Goal: Information Seeking & Learning: Compare options

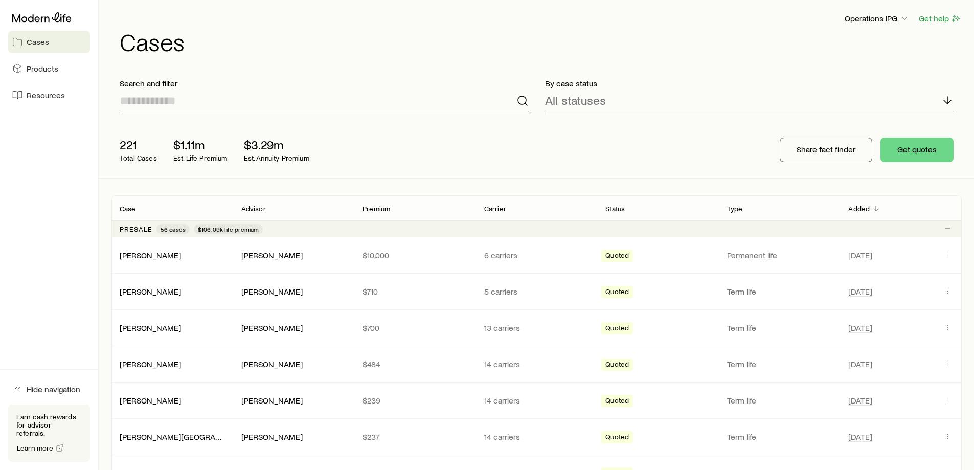
click at [230, 106] on input at bounding box center [324, 100] width 409 height 25
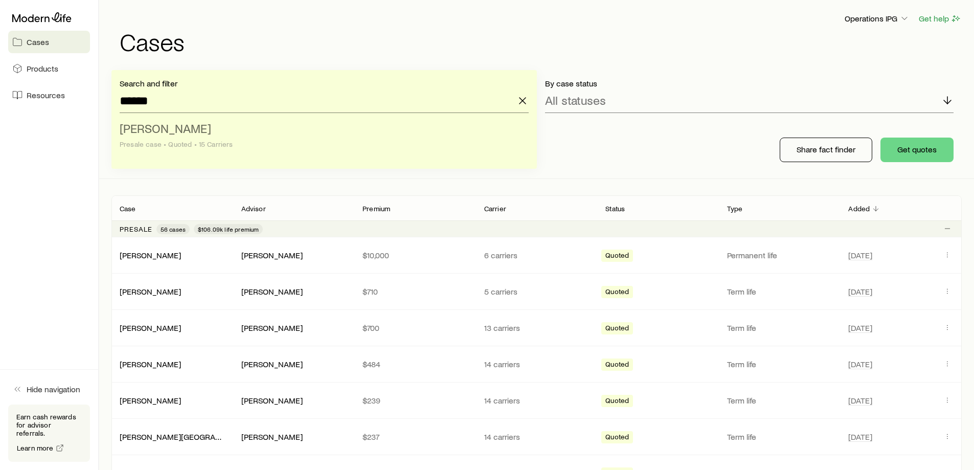
click at [224, 140] on div "Presale case • Quoted • 15 Carriers" at bounding box center [321, 144] width 403 height 8
type input "**********"
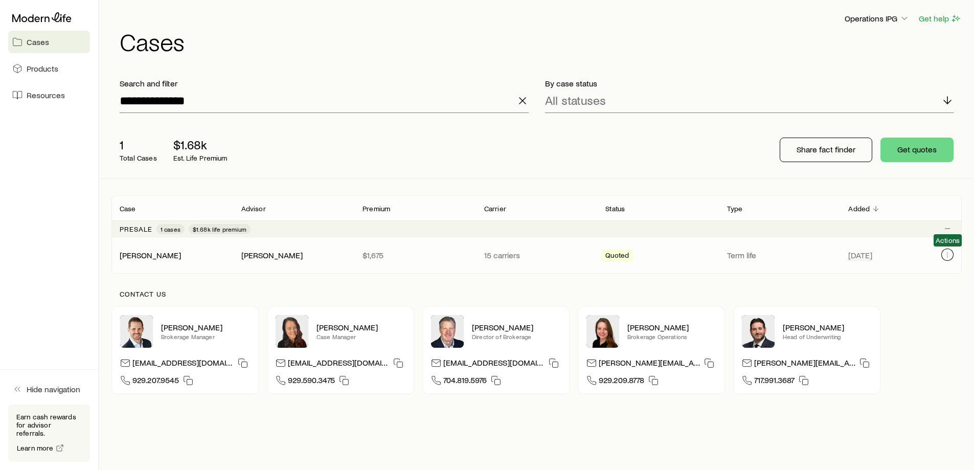
click at [945, 258] on icon "Client cases" at bounding box center [948, 255] width 8 height 8
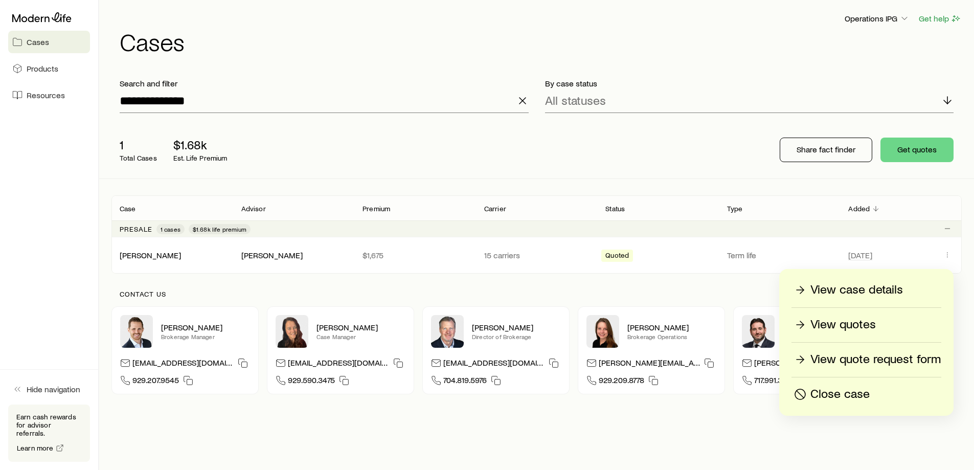
click at [870, 287] on p "View case details" at bounding box center [857, 290] width 93 height 16
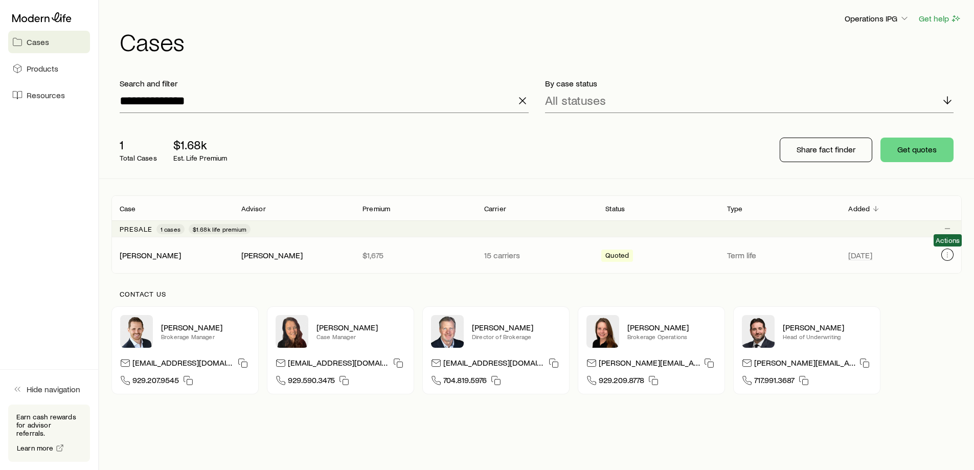
click at [949, 252] on icon "Client cases" at bounding box center [948, 255] width 8 height 8
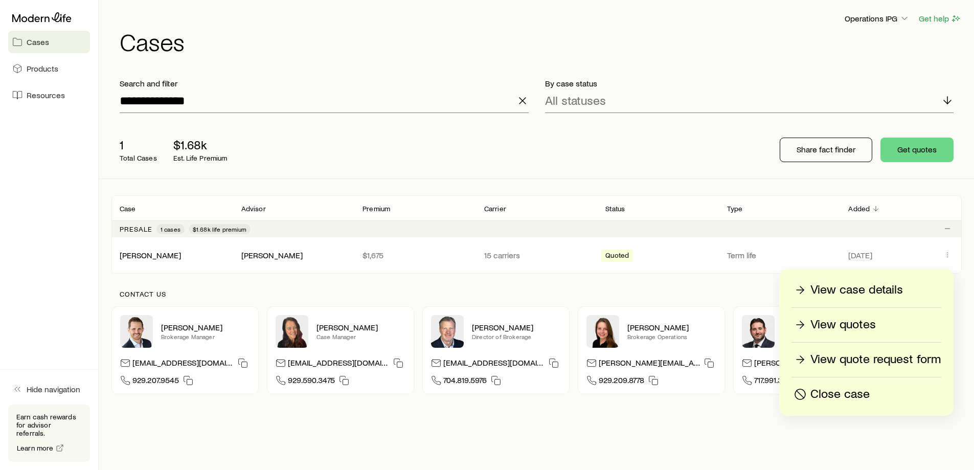
click at [893, 324] on div "View quotes" at bounding box center [866, 325] width 149 height 16
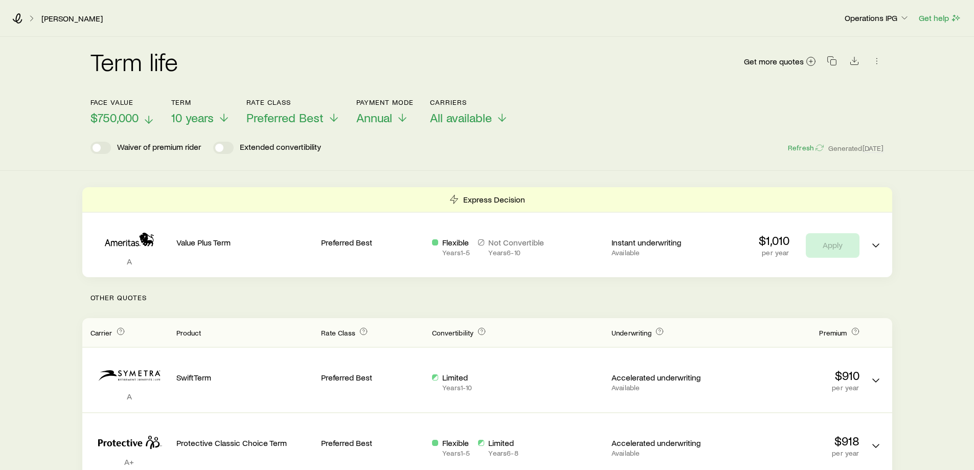
click at [126, 119] on span "$750,000" at bounding box center [115, 117] width 48 height 14
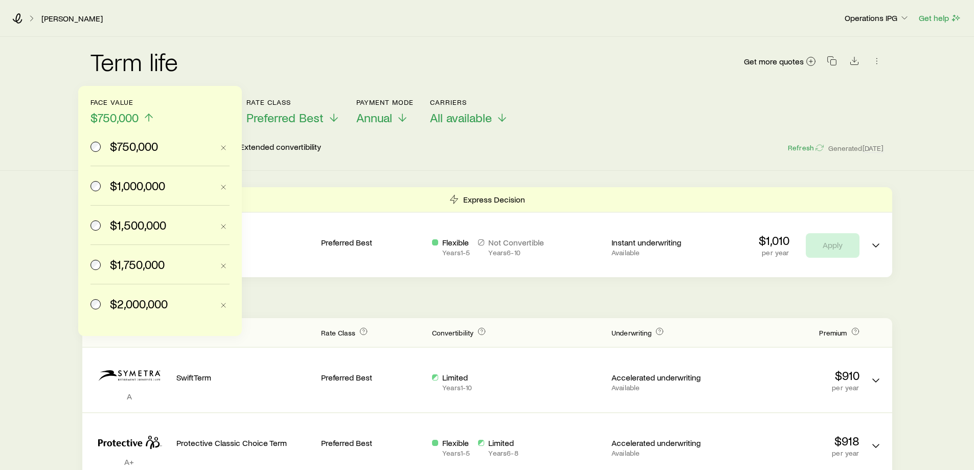
click at [161, 194] on label "$1,000,000" at bounding box center [152, 185] width 123 height 39
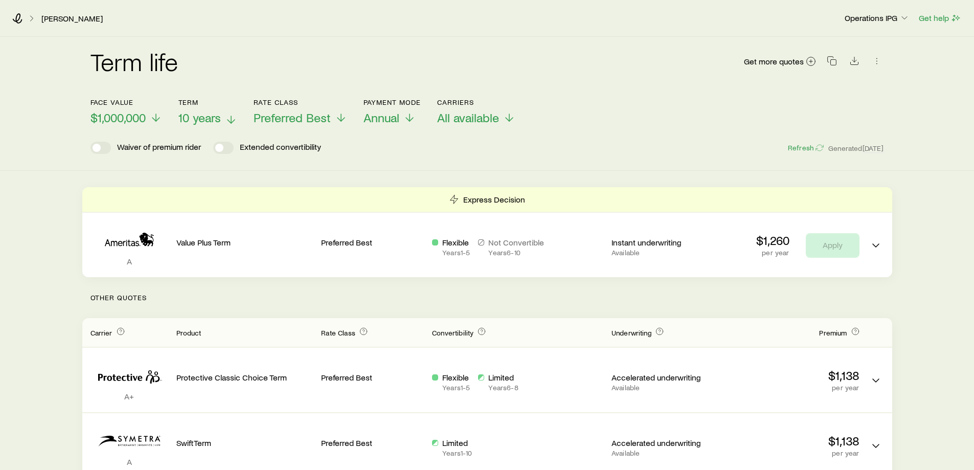
click at [196, 118] on span "10 years" at bounding box center [199, 117] width 42 height 14
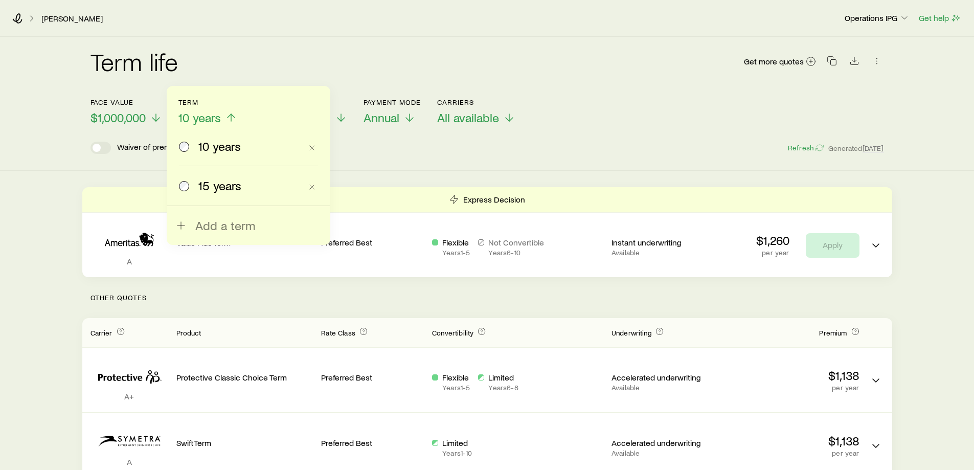
click at [232, 186] on span "15 years" at bounding box center [219, 185] width 43 height 14
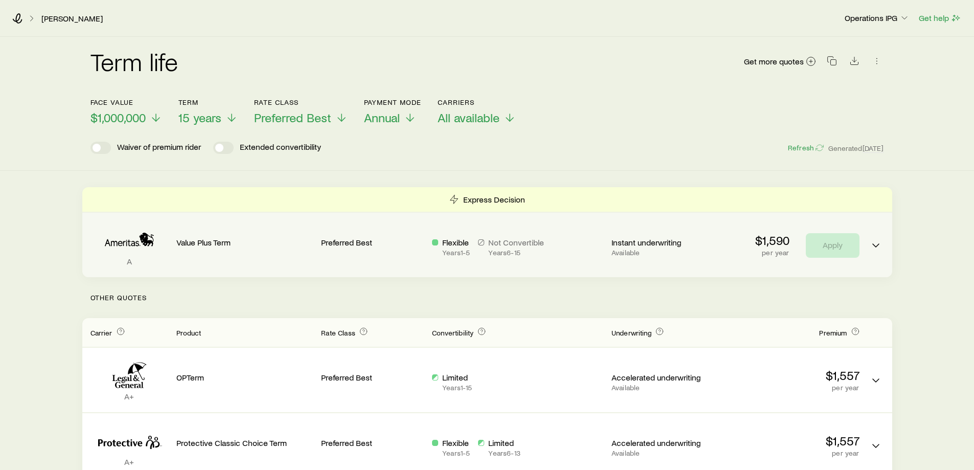
click at [885, 250] on div "A Value Plus Term Preferred Best Flexible Years 1 - 5 Not Convertible Years 6 -…" at bounding box center [487, 245] width 810 height 64
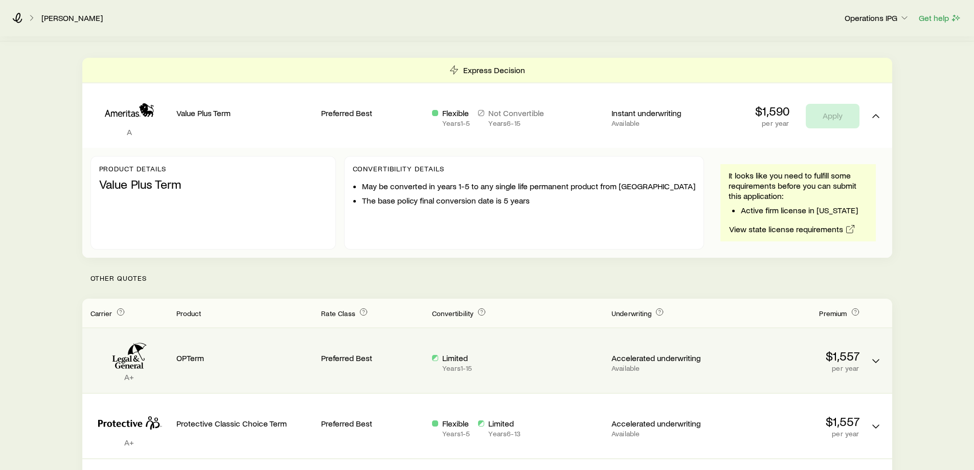
scroll to position [153, 0]
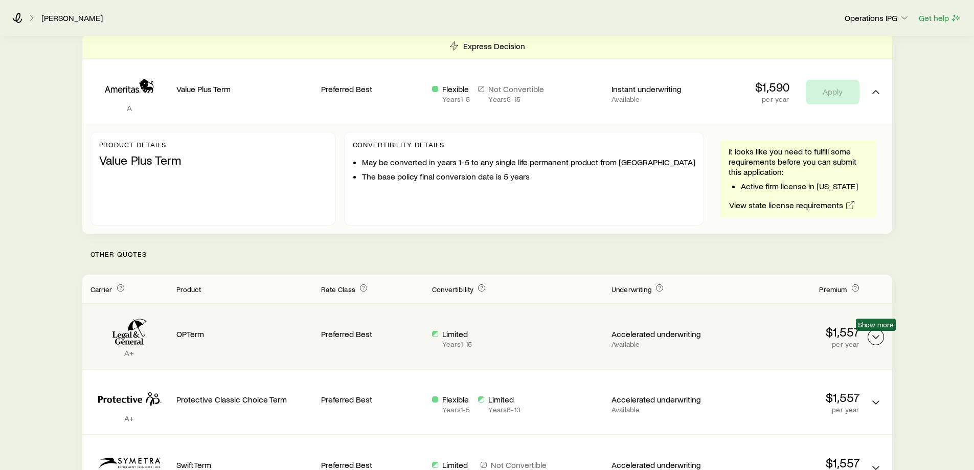
click at [882, 336] on icon "Term quotes" at bounding box center [876, 337] width 12 height 12
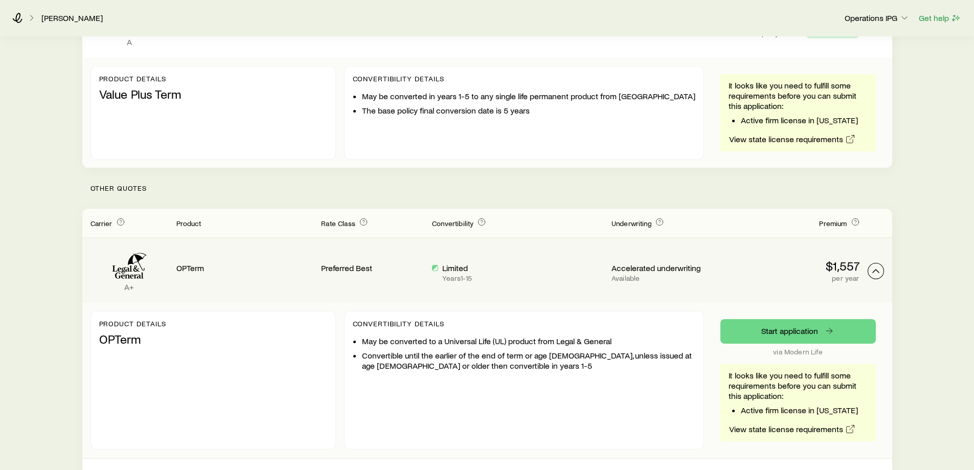
scroll to position [0, 0]
